Goal: Communication & Community: Ask a question

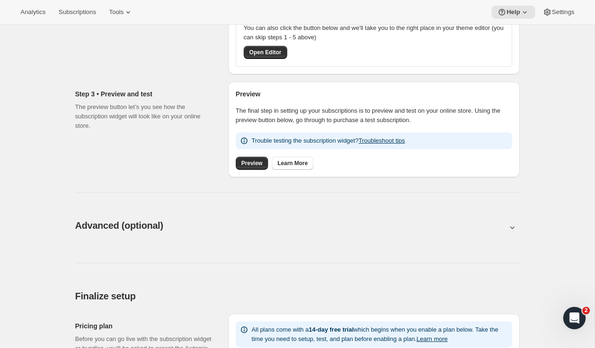
scroll to position [332, 0]
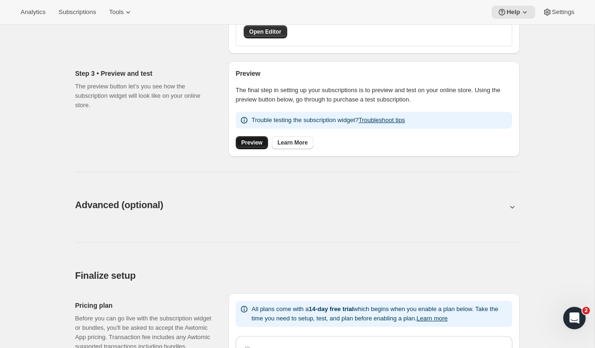
click at [248, 142] on span "Preview" at bounding box center [251, 142] width 21 height 7
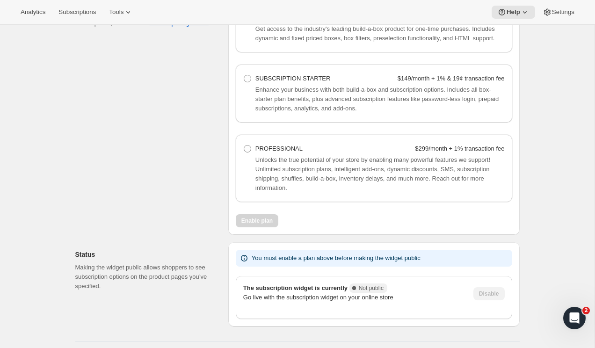
scroll to position [702, 0]
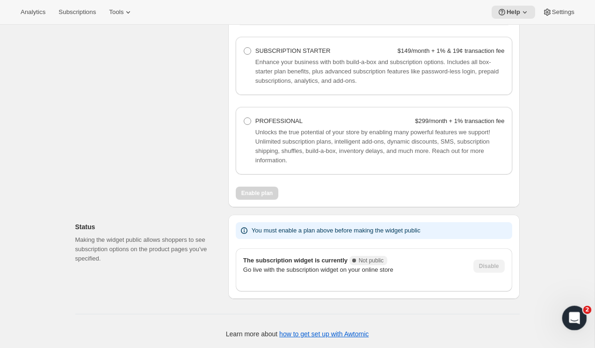
click at [564, 314] on div "Open Intercom Messenger" at bounding box center [572, 316] width 31 height 31
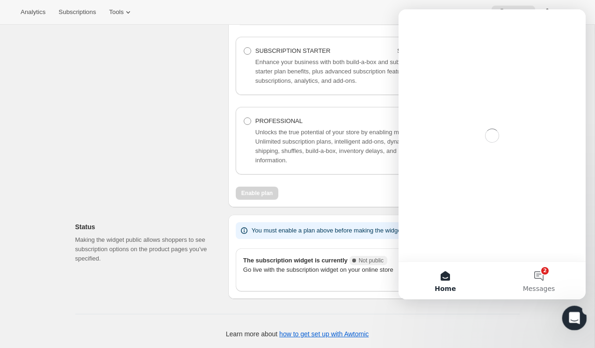
scroll to position [0, 0]
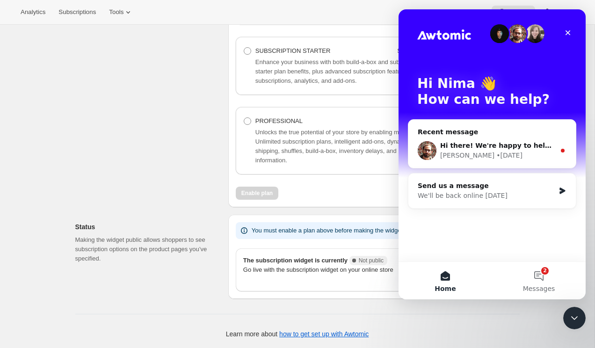
drag, startPoint x: 507, startPoint y: 200, endPoint x: 519, endPoint y: 213, distance: 17.8
click at [519, 234] on div "Hi Nima 👋 How can we help? Recent message Hi there! We're happy to help with th…" at bounding box center [491, 135] width 187 height 252
click at [493, 150] on div "Hi there! We're happy to help with that. What app are you migrating subscriptio…" at bounding box center [497, 146] width 115 height 10
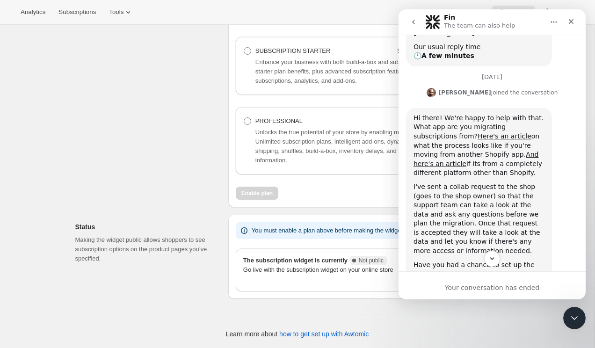
scroll to position [183, 0]
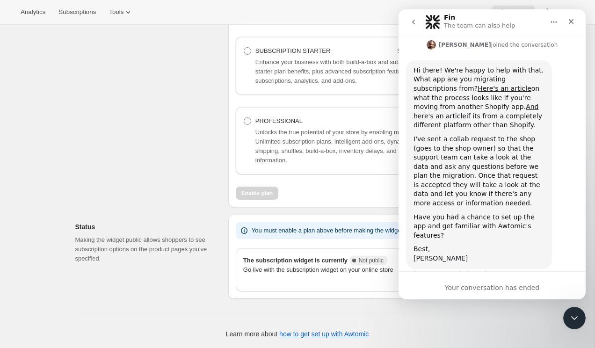
drag, startPoint x: 8, startPoint y: 9, endPoint x: 588, endPoint y: 332, distance: 664.1
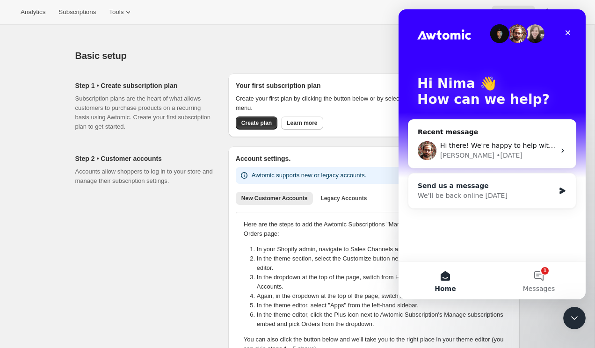
click at [470, 194] on div "We'll be back online [DATE]" at bounding box center [485, 196] width 137 height 10
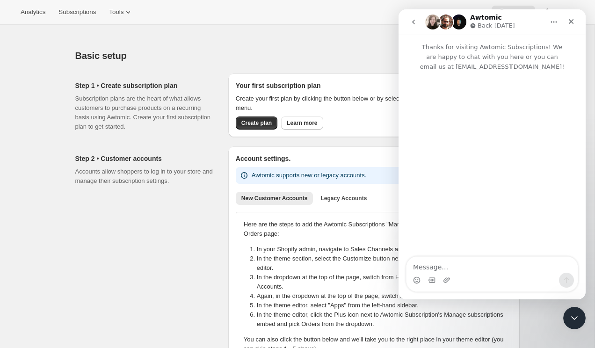
click at [443, 260] on textarea "Message…" at bounding box center [491, 265] width 171 height 16
click at [442, 267] on textarea "Hello, My awtomic Accidently got deleted and then they also" at bounding box center [491, 259] width 171 height 25
type textarea "Hello, My awtomic Accidently got deleted and then they also"
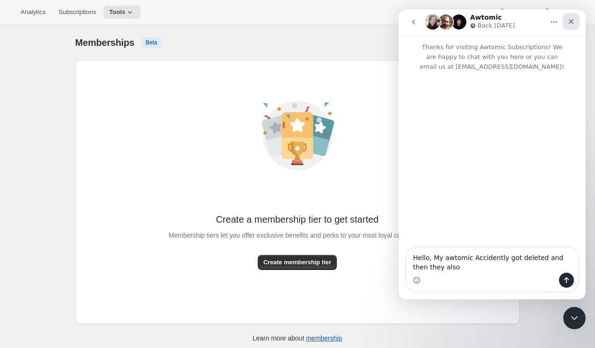
click at [576, 27] on div "Close" at bounding box center [570, 21] width 17 height 17
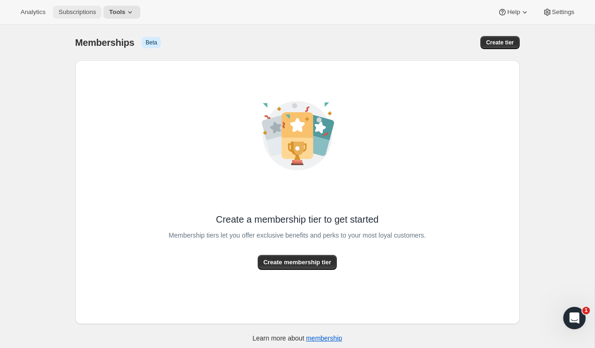
click at [81, 17] on button "Subscriptions" at bounding box center [77, 12] width 49 height 13
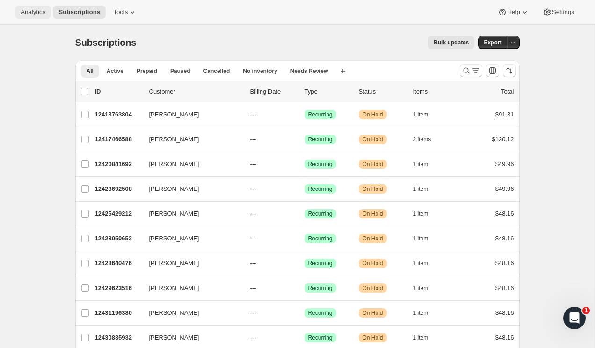
click at [43, 12] on span "Analytics" at bounding box center [33, 11] width 25 height 7
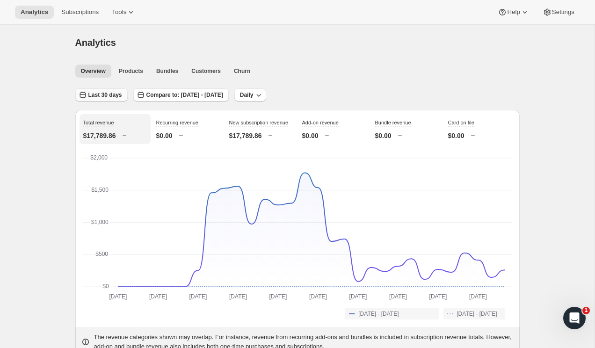
click at [108, 97] on span "Last 30 days" at bounding box center [105, 94] width 34 height 7
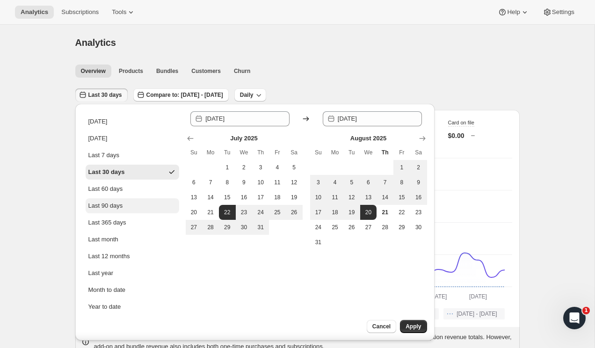
click at [105, 207] on div "Last 90 days" at bounding box center [105, 205] width 35 height 9
type input "2025-05-23"
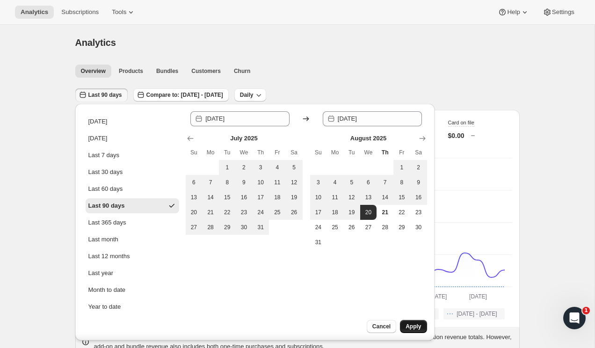
click at [415, 326] on span "Apply" at bounding box center [412, 326] width 15 height 7
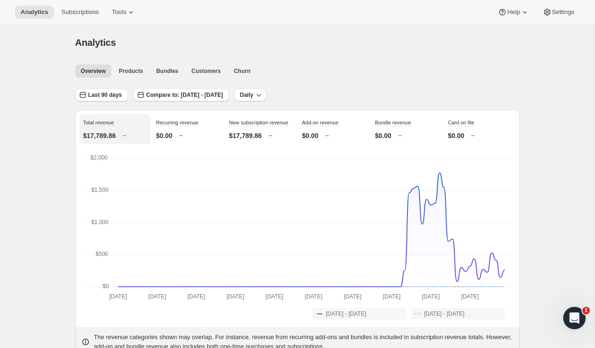
click at [127, 67] on span "Products" at bounding box center [131, 70] width 24 height 7
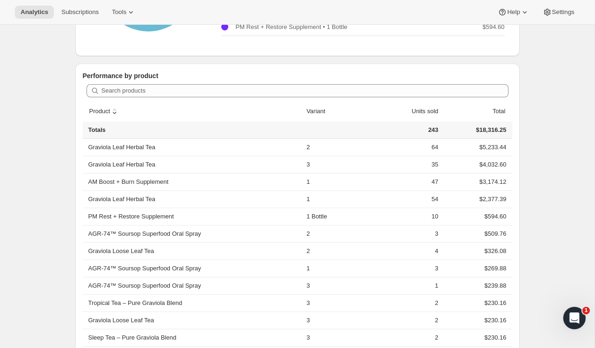
scroll to position [223, 0]
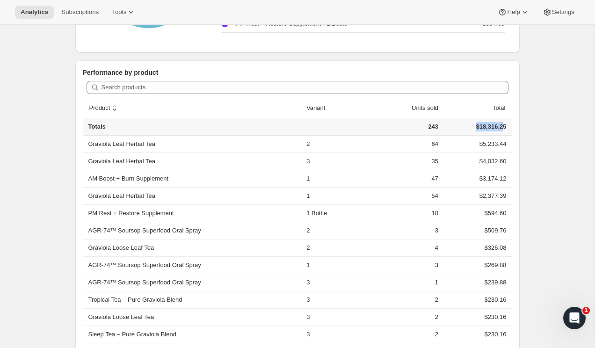
drag, startPoint x: 468, startPoint y: 124, endPoint x: 500, endPoint y: 127, distance: 32.4
click at [500, 127] on td "$18,316.25" at bounding box center [476, 126] width 71 height 17
click at [529, 140] on div "Analytics. This page is ready Analytics Overview Products Bundles Customers Chu…" at bounding box center [297, 143] width 466 height 685
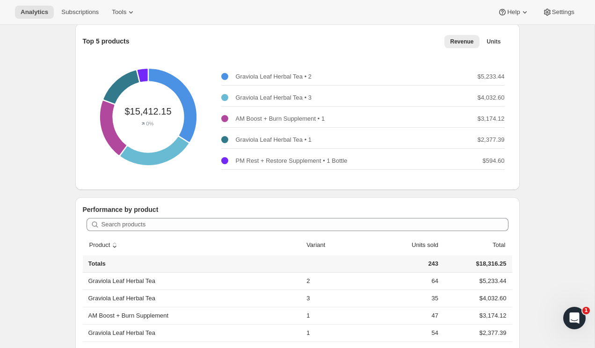
scroll to position [0, 0]
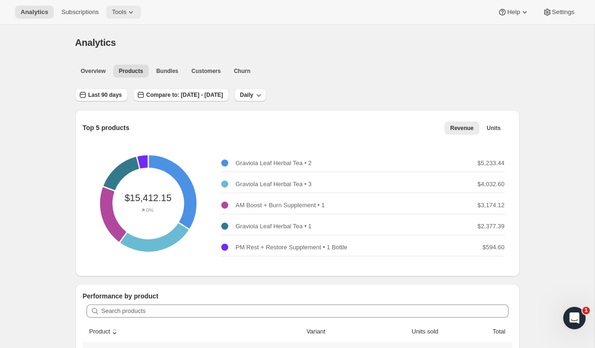
click at [120, 8] on span "Tools" at bounding box center [119, 11] width 14 height 7
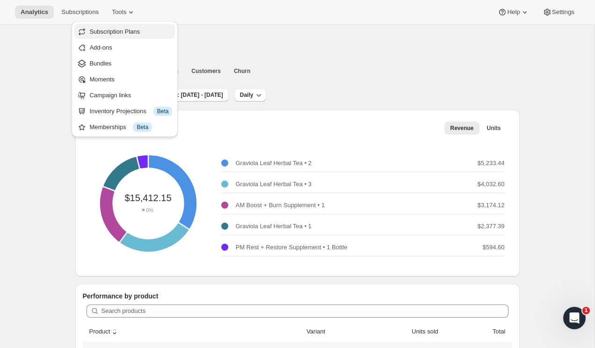
click at [103, 28] on span "Subscription Plans" at bounding box center [114, 31] width 50 height 7
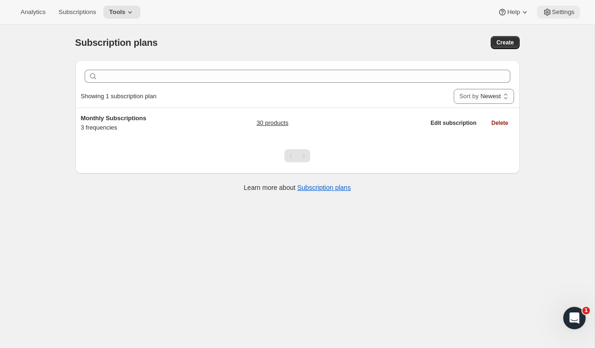
click at [569, 16] on button "Settings" at bounding box center [558, 12] width 43 height 13
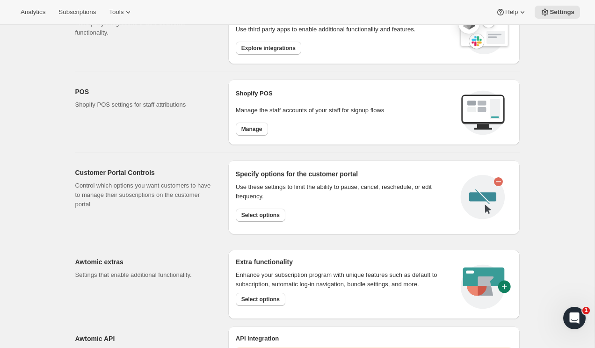
scroll to position [394, 0]
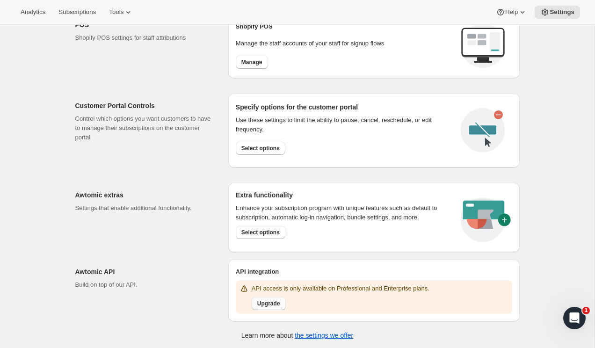
click at [276, 302] on span "Upgrade" at bounding box center [268, 303] width 23 height 7
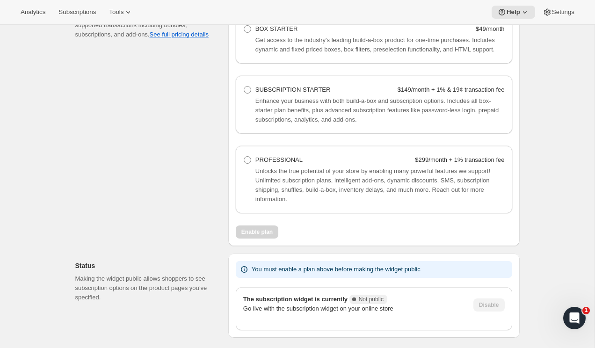
scroll to position [660, 0]
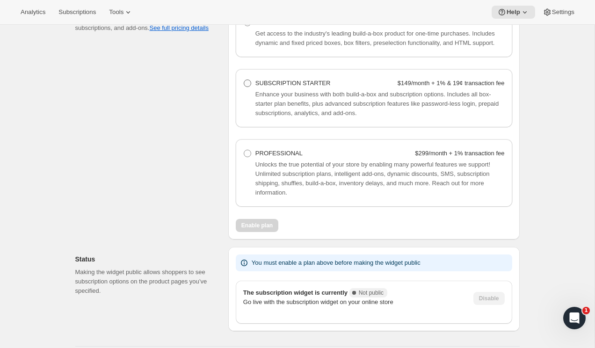
click at [246, 87] on span at bounding box center [247, 82] width 7 height 7
click at [244, 80] on Starter "SUBSCRIPTION STARTER $149/month + 1% & 19¢ transaction fee" at bounding box center [244, 79] width 0 height 0
radio Starter "true"
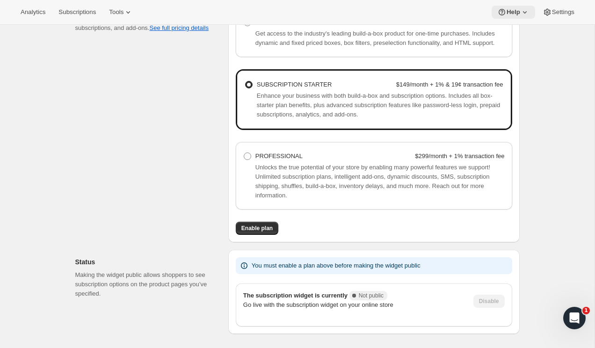
click at [514, 8] on span "Help" at bounding box center [513, 11] width 14 height 7
click at [519, 50] on span "Help Center" at bounding box center [510, 47] width 32 height 7
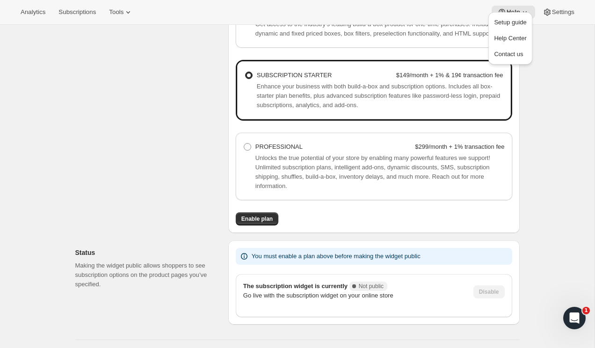
scroll to position [678, 0]
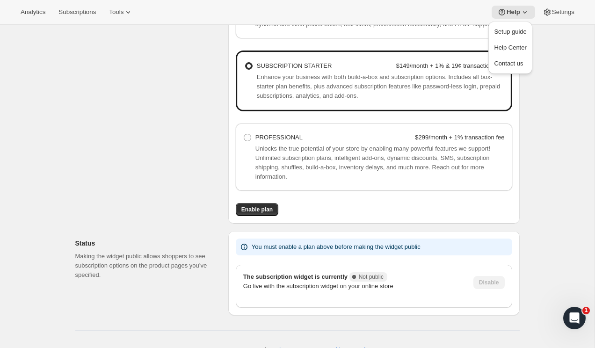
click at [165, 152] on div "Pricing plan Before you can go live with the subscription widget or bundles, yo…" at bounding box center [147, 85] width 145 height 277
click at [257, 141] on span "PROFESSIONAL" at bounding box center [278, 137] width 47 height 7
click at [244, 134] on Professional "PROFESSIONAL $299/month + 1% transaction fee" at bounding box center [244, 134] width 0 height 0
radio Professional "true"
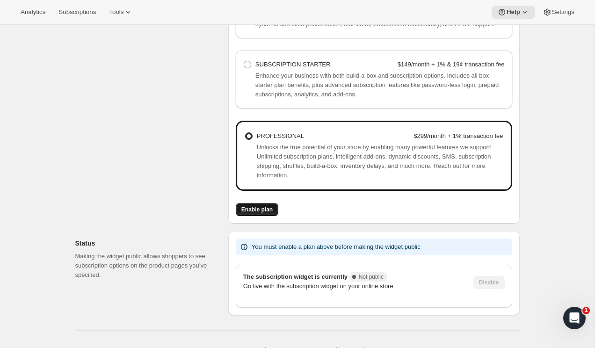
click at [251, 213] on span "Enable plan" at bounding box center [256, 209] width 31 height 7
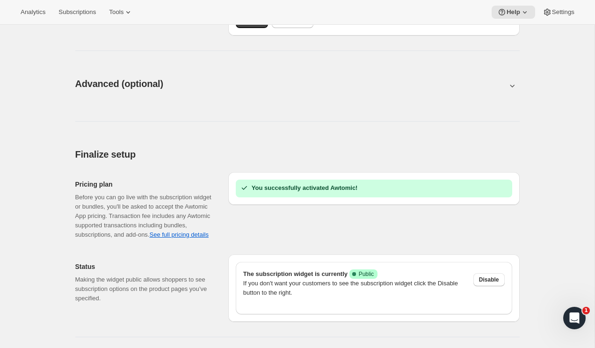
scroll to position [486, 0]
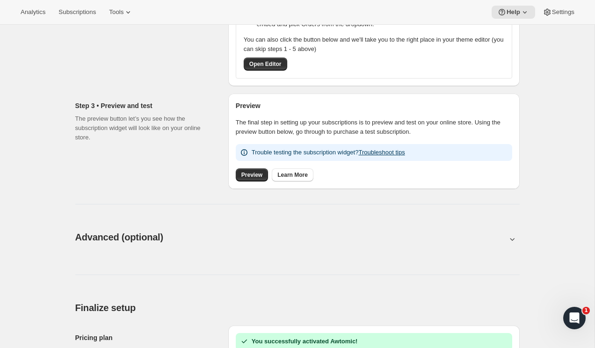
scroll to position [486, 0]
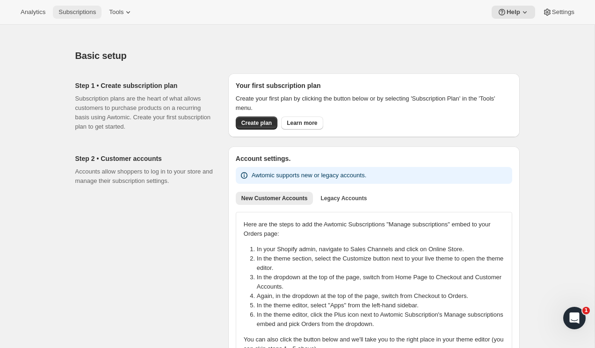
click at [80, 13] on span "Subscriptions" at bounding box center [76, 11] width 37 height 7
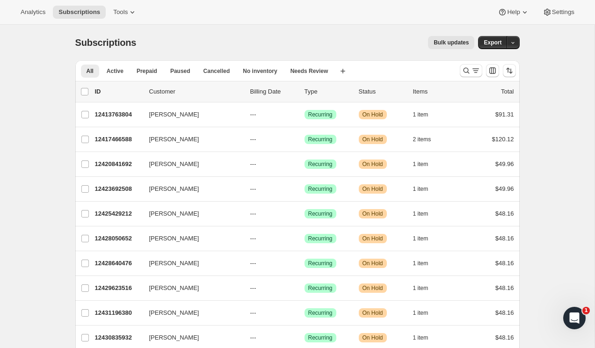
click at [363, 96] on div "list header ID Customer Billing Date Type Status Items Total" at bounding box center [297, 91] width 444 height 21
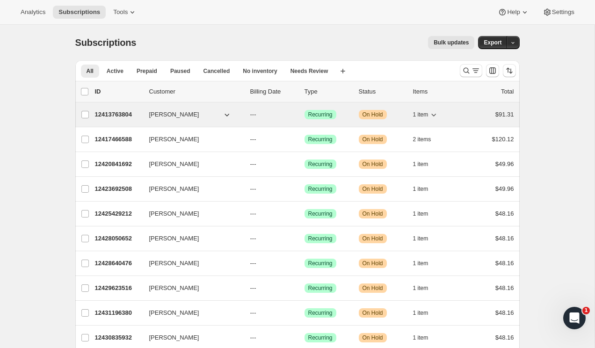
click at [369, 119] on span "Warning On Hold" at bounding box center [372, 114] width 28 height 9
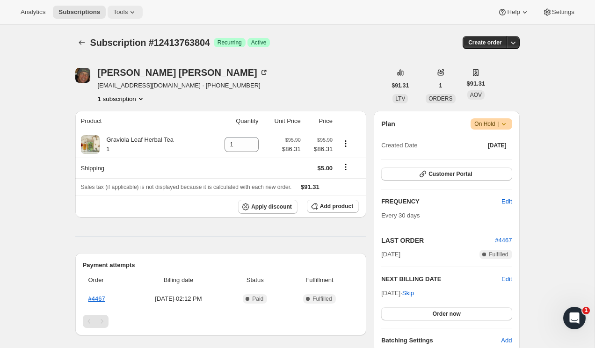
click at [128, 16] on button "Tools" at bounding box center [125, 12] width 35 height 13
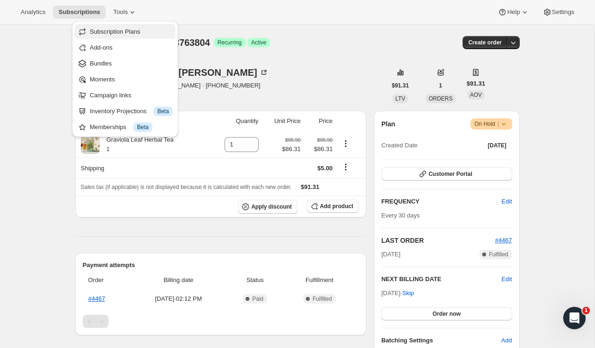
click at [153, 32] on span "Subscription Plans" at bounding box center [131, 31] width 83 height 9
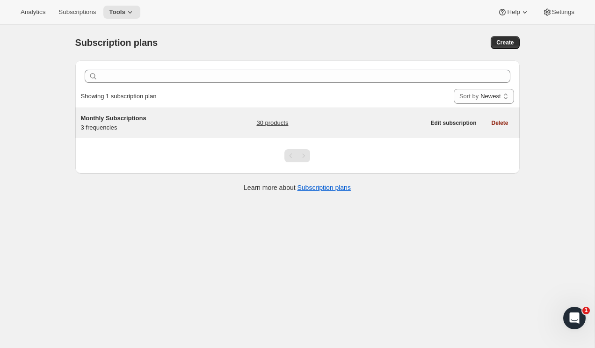
click at [133, 115] on span "Monthly Subscriptions" at bounding box center [113, 118] width 65 height 7
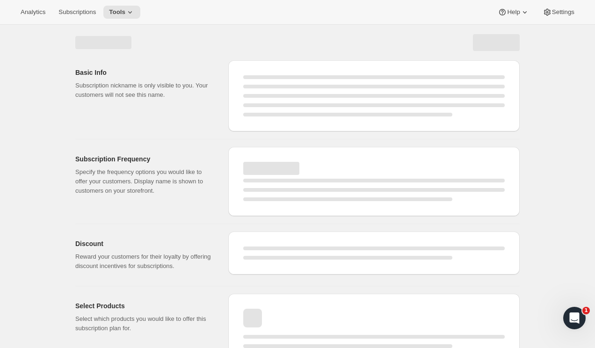
select select "WEEK"
select select "MONTH"
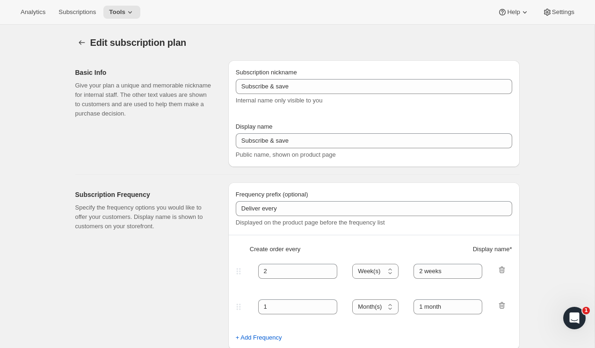
type input "Monthly Subscriptions"
type input "30"
select select "DAY"
type input "30 - Day Supply"
type input "60"
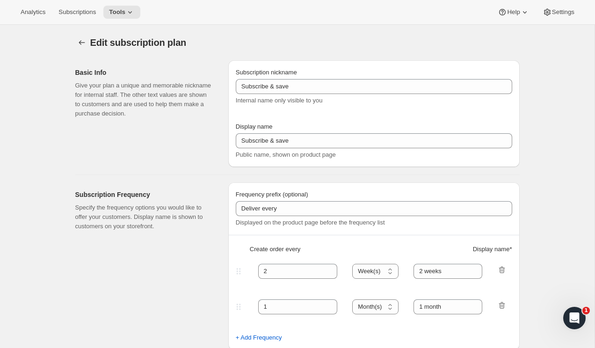
select select "DAY"
type input "60 - Day Supply"
type input "Subscription Can Be Canceled at Anytime"
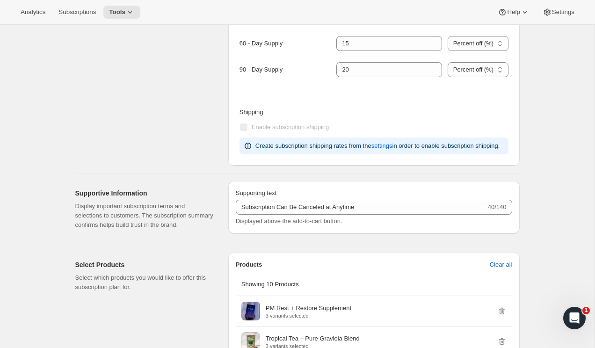
scroll to position [446, 0]
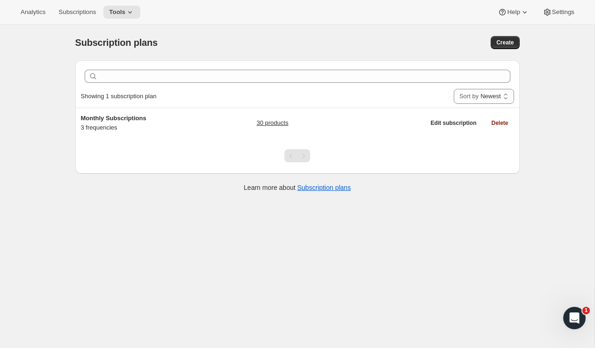
scroll to position [25, 0]
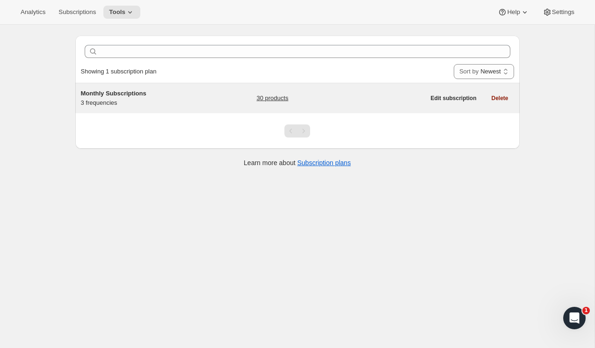
click at [119, 93] on span "Monthly Subscriptions" at bounding box center [113, 93] width 65 height 7
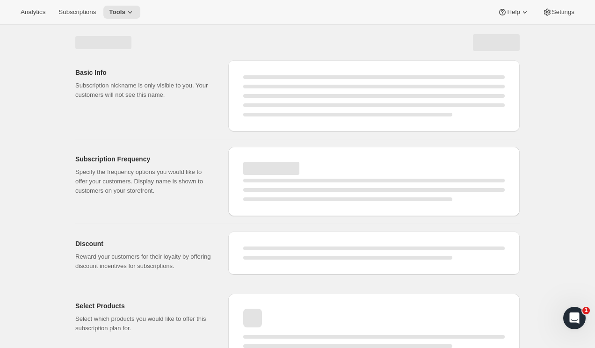
click at [221, 102] on div "Basic Info Subscription nickname is only visible to you. Your customers will no…" at bounding box center [294, 92] width 452 height 79
click at [220, 79] on div "Basic Info Subscription nickname is only visible to you. Your customers will no…" at bounding box center [147, 95] width 145 height 71
click at [194, 38] on div "Page loading" at bounding box center [297, 42] width 444 height 17
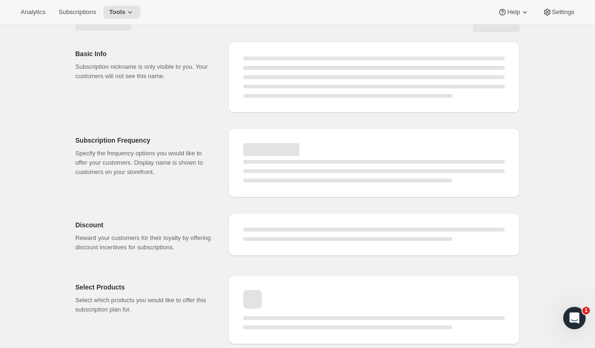
click at [189, 45] on div "Basic Info Subscription nickname is only visible to you. Your customers will no…" at bounding box center [147, 77] width 145 height 71
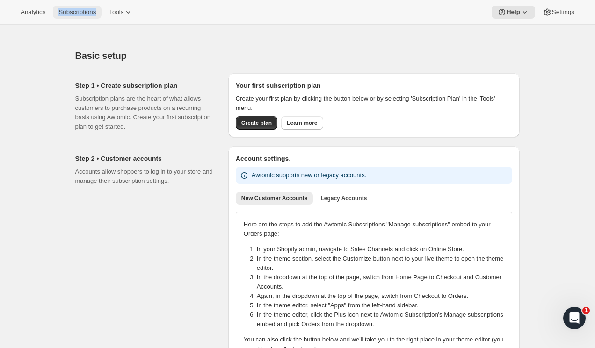
click at [67, 10] on span "Subscriptions" at bounding box center [76, 11] width 37 height 7
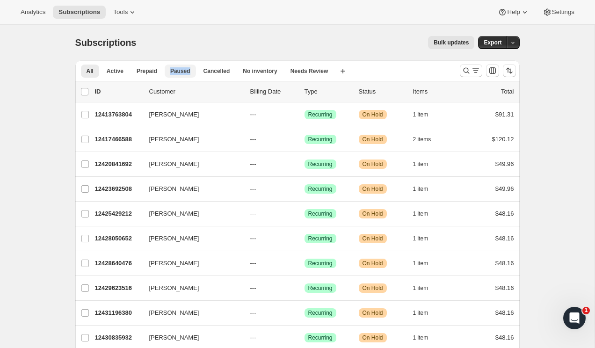
click at [171, 68] on span "Paused" at bounding box center [180, 70] width 20 height 7
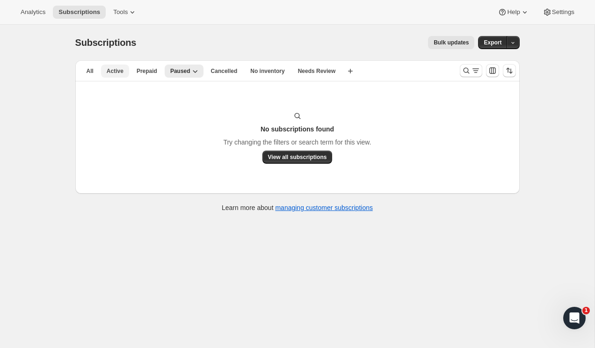
click at [113, 70] on span "Active" at bounding box center [115, 70] width 17 height 7
click at [285, 154] on span "View all subscriptions" at bounding box center [297, 156] width 59 height 7
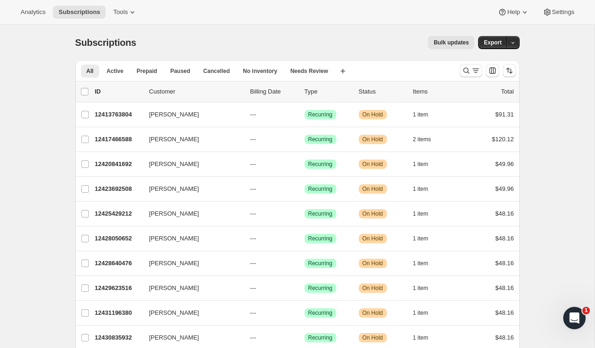
click at [567, 21] on div "Analytics Subscriptions Tools Help Settings" at bounding box center [297, 12] width 595 height 25
click at [563, 15] on span "Settings" at bounding box center [563, 11] width 22 height 7
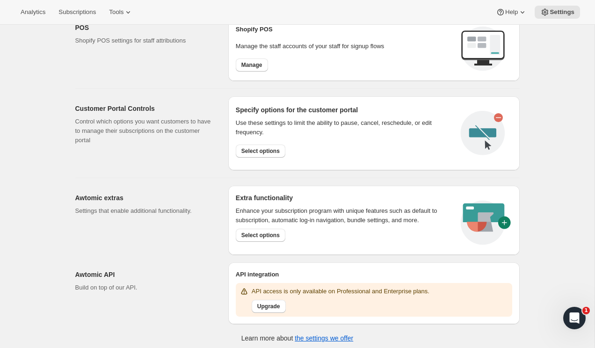
scroll to position [394, 0]
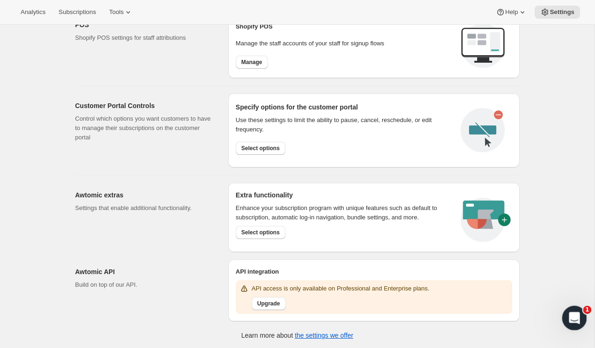
click at [571, 313] on icon "Open Intercom Messenger" at bounding box center [572, 316] width 15 height 15
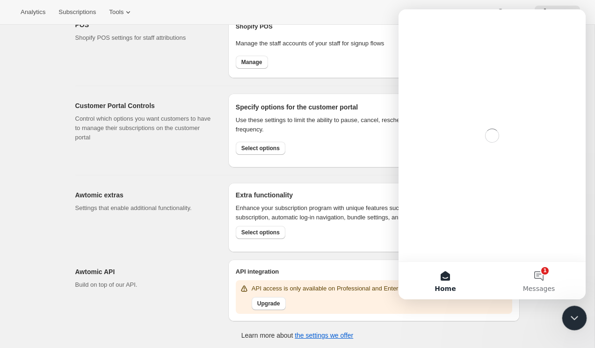
scroll to position [0, 0]
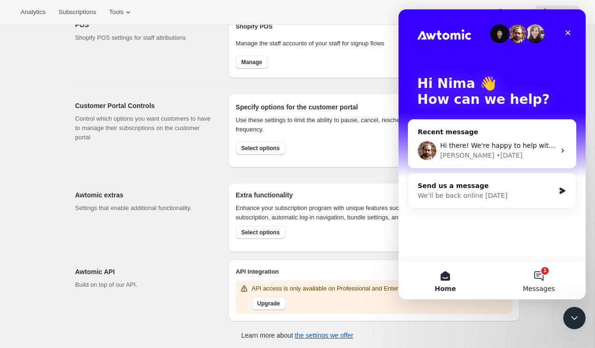
click at [536, 271] on button "1 Messages" at bounding box center [538, 280] width 93 height 37
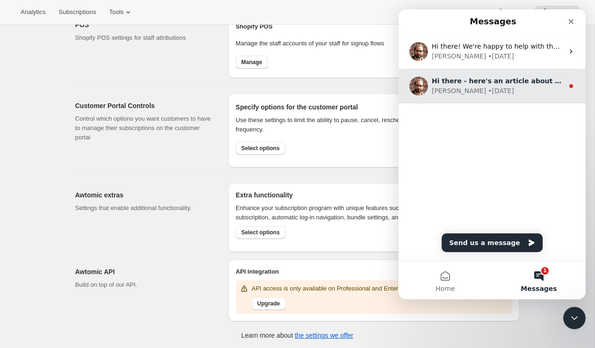
click at [484, 92] on div "[PERSON_NAME] • [DATE]" at bounding box center [497, 91] width 132 height 10
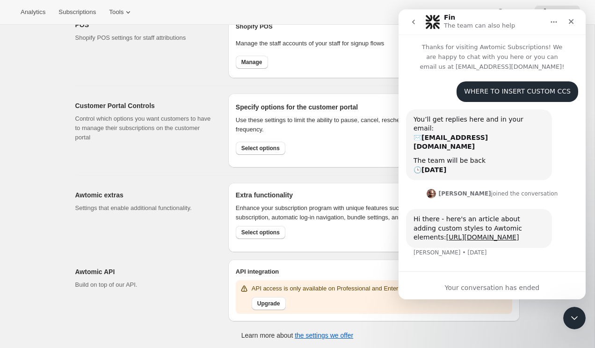
click at [495, 279] on div "Your conversation has ended" at bounding box center [491, 285] width 187 height 28
click at [415, 18] on icon "go back" at bounding box center [412, 21] width 7 height 7
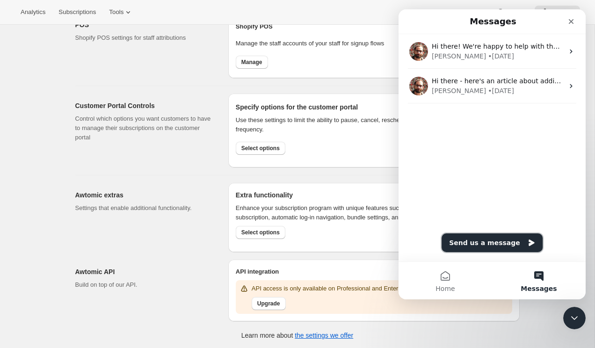
click at [483, 246] on button "Send us a message" at bounding box center [491, 242] width 101 height 19
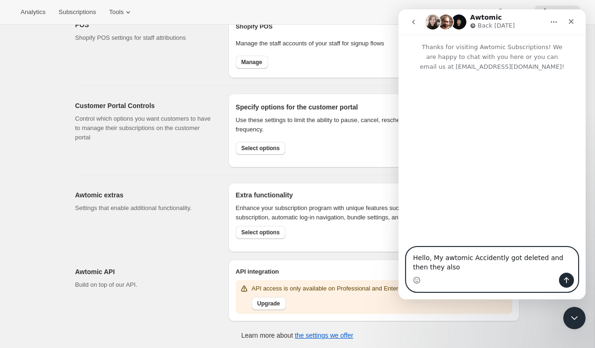
click at [442, 267] on textarea "Hello, My awtomic Accidently got deleted and then they also" at bounding box center [491, 259] width 171 height 25
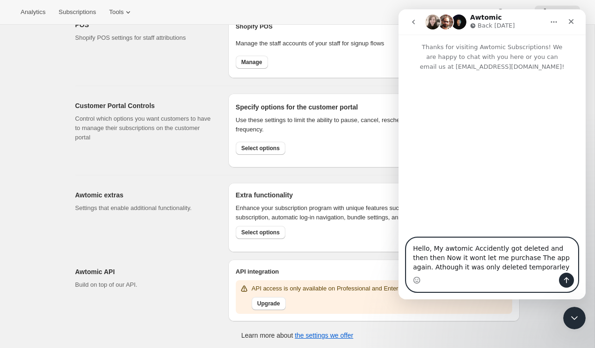
type textarea "Hello, My awtomic Accidently got deleted and then then Now it wont let me purch…"
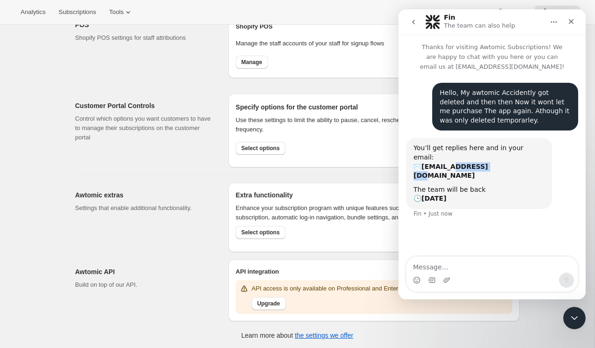
drag, startPoint x: 492, startPoint y: 159, endPoint x: 450, endPoint y: 157, distance: 41.7
click at [450, 157] on div "You’ll get replies here and in your email: ✉️ [EMAIL_ADDRESS][DOMAIN_NAME]" at bounding box center [478, 161] width 131 height 36
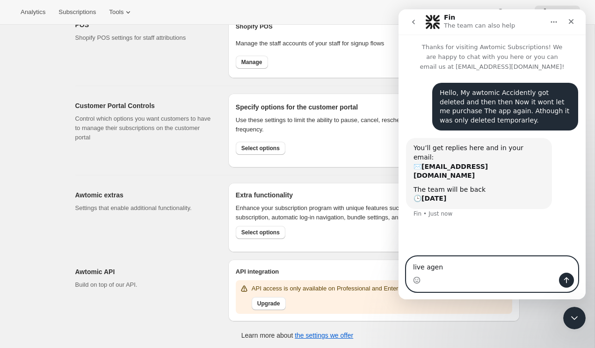
type textarea "live agent"
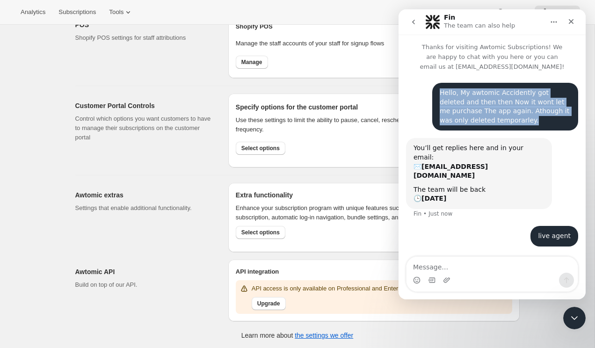
drag, startPoint x: 478, startPoint y: 123, endPoint x: 436, endPoint y: 92, distance: 51.8
click at [436, 92] on div "Hello, My awtomic Accidently got deleted and then then Now it wont let me purch…" at bounding box center [505, 107] width 146 height 48
copy div "Hello, My awtomic Accidently got deleted and then then Now it wont let me purch…"
